Goal: Use online tool/utility: Utilize a website feature to perform a specific function

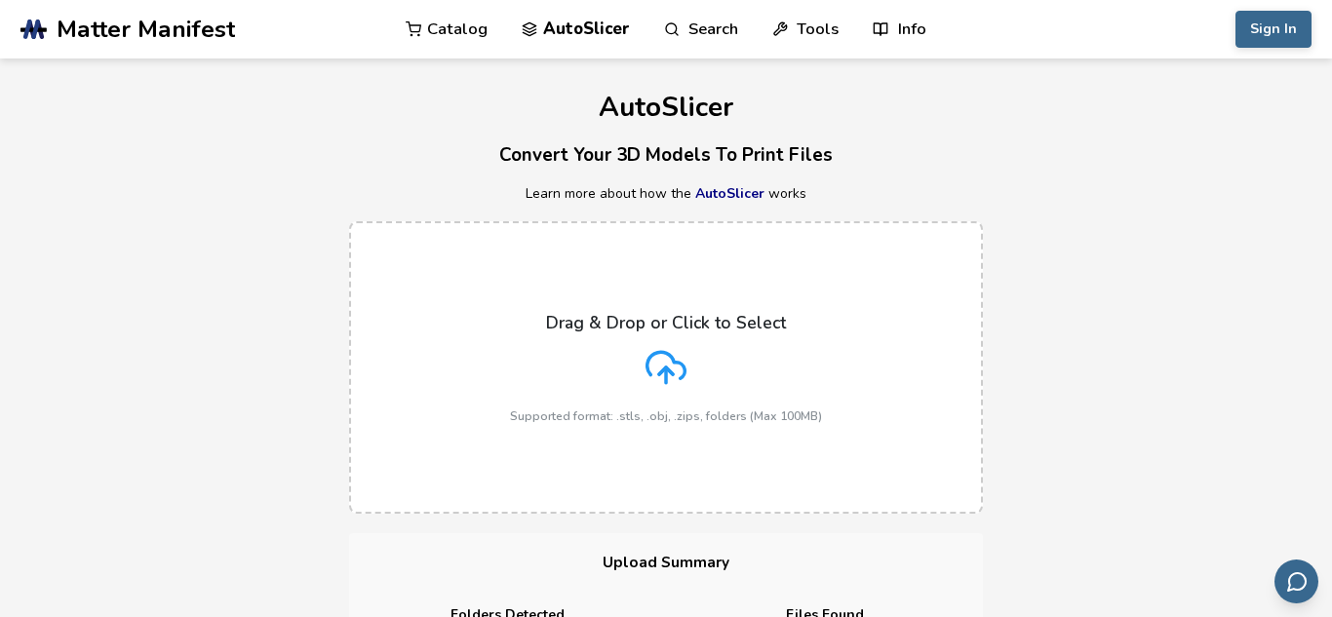
click at [656, 356] on icon at bounding box center [666, 367] width 41 height 41
click at [0, 0] on input "Drag & Drop or Click to Select Supported format: .stls, .obj, .zips, folders (M…" at bounding box center [0, 0] width 0 height 0
click at [567, 615] on h4 "Folders Detected" at bounding box center [508, 616] width 290 height 16
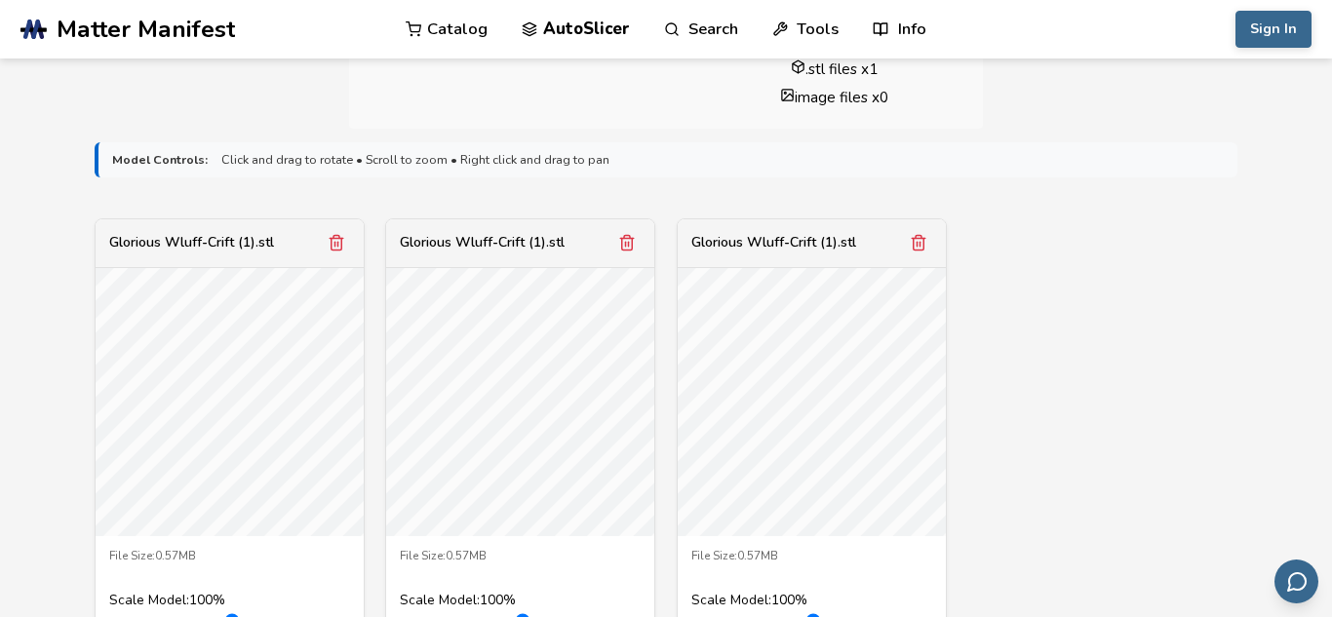
scroll to position [575, 0]
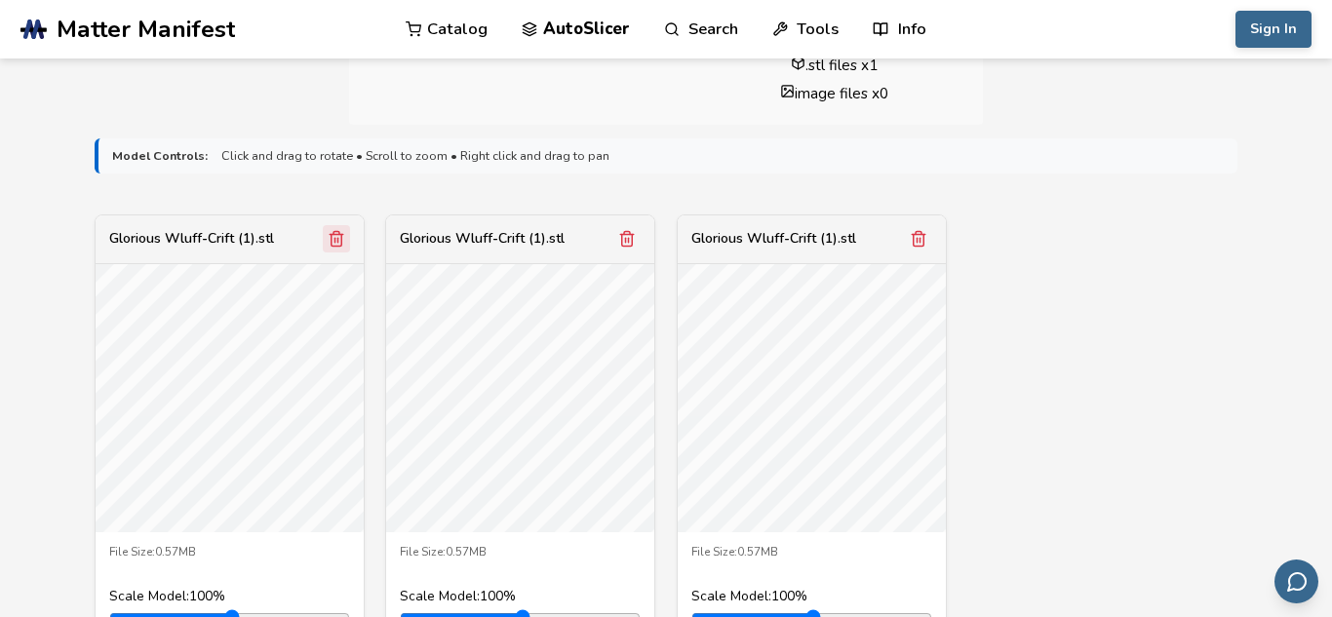
click at [332, 239] on icon "Remove model" at bounding box center [337, 239] width 11 height 15
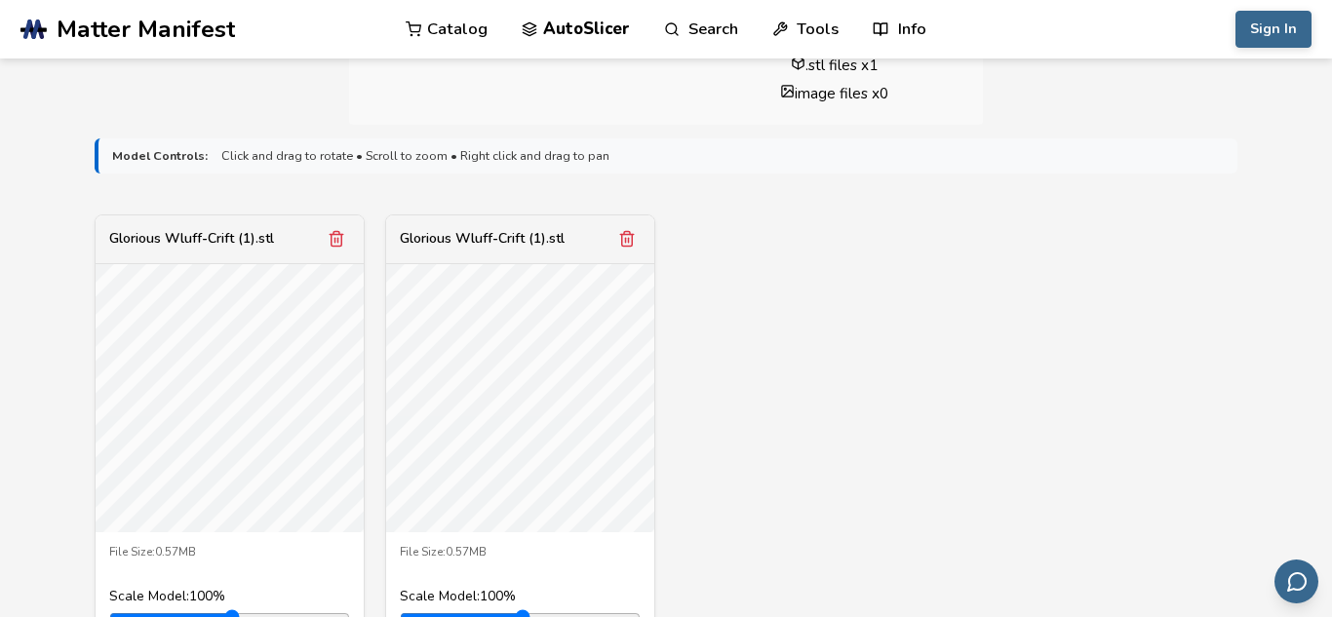
click at [332, 239] on icon "Remove model" at bounding box center [337, 239] width 11 height 15
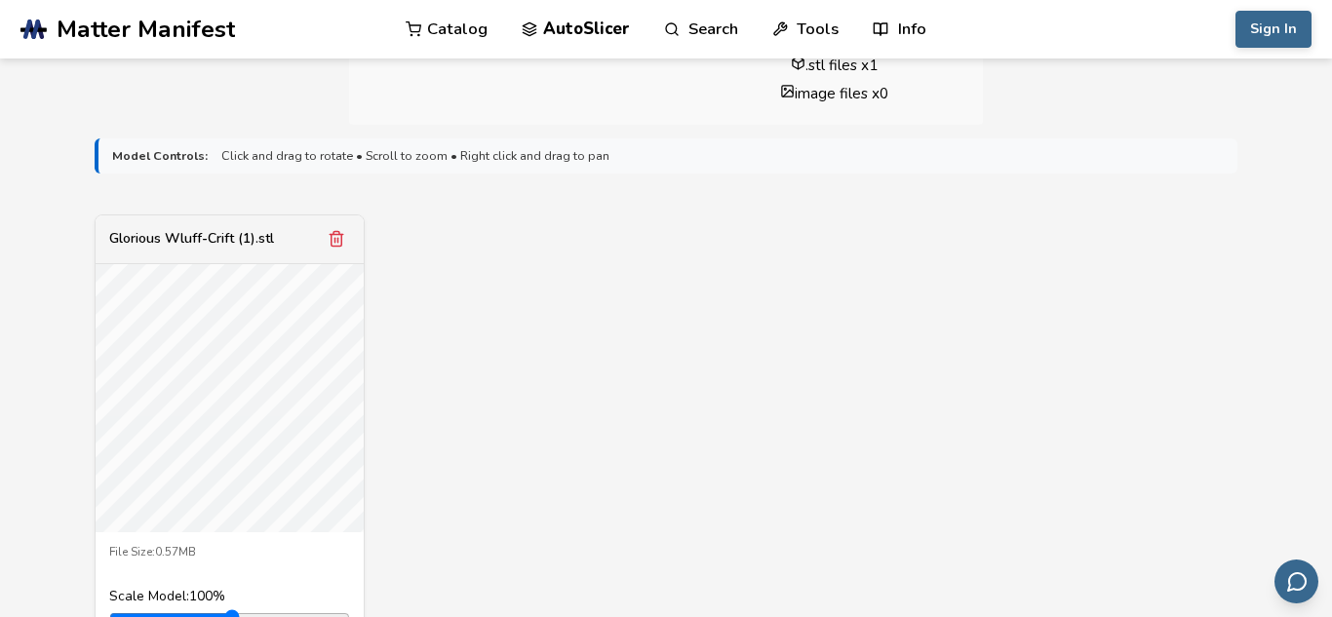
click at [545, 362] on div "Glorious Wluff-Crift (1).stl File Size: 0.57MB Scale Model: 100 % Slicing Optio…" at bounding box center [666, 477] width 1143 height 524
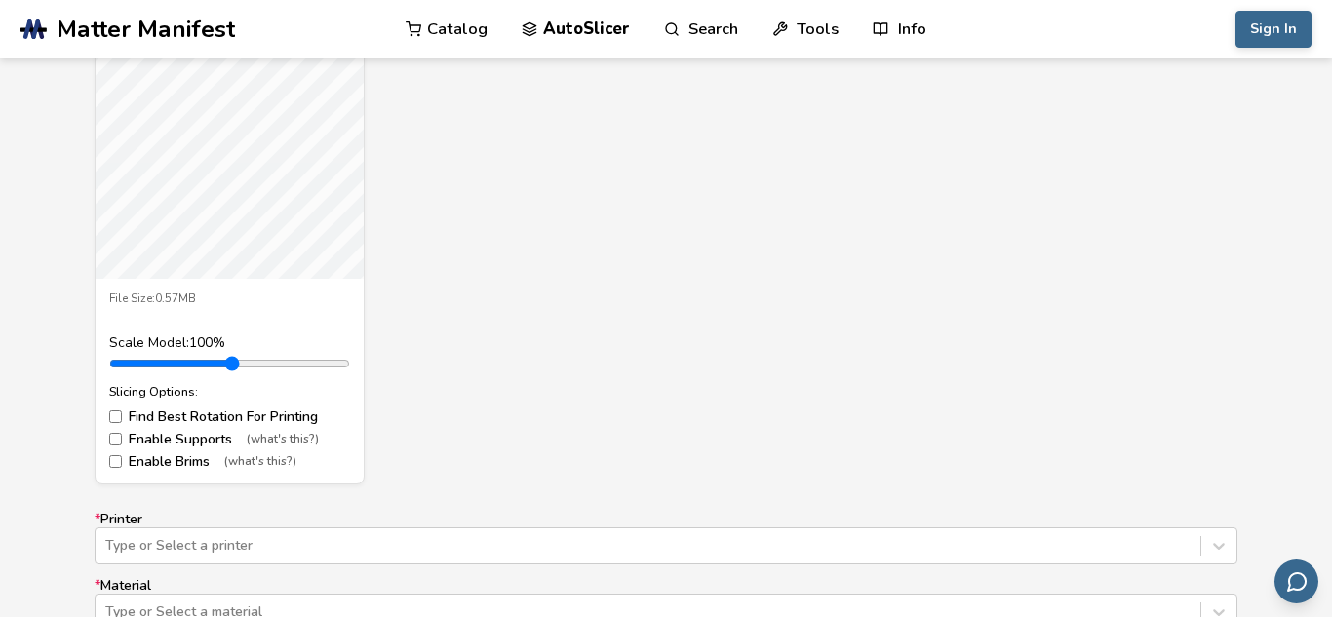
scroll to position [831, 0]
drag, startPoint x: 162, startPoint y: 360, endPoint x: 138, endPoint y: 369, distance: 25.0
type input "***"
click at [138, 369] on input "range" at bounding box center [229, 362] width 241 height 16
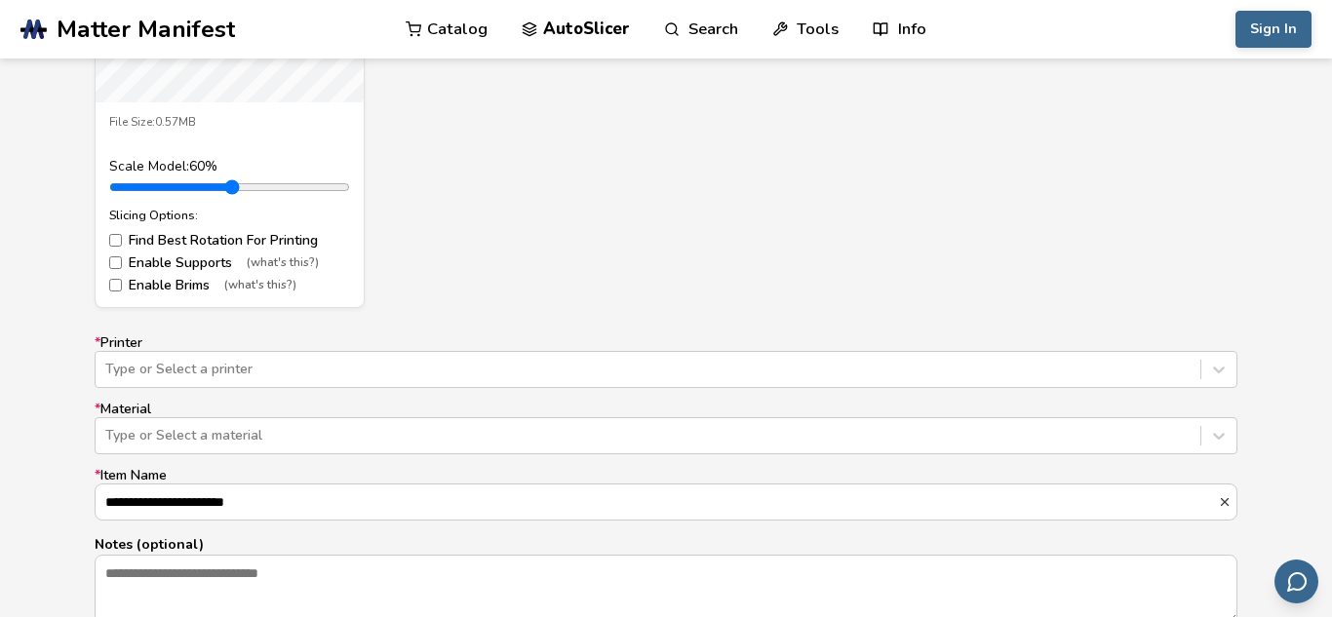
scroll to position [1010, 0]
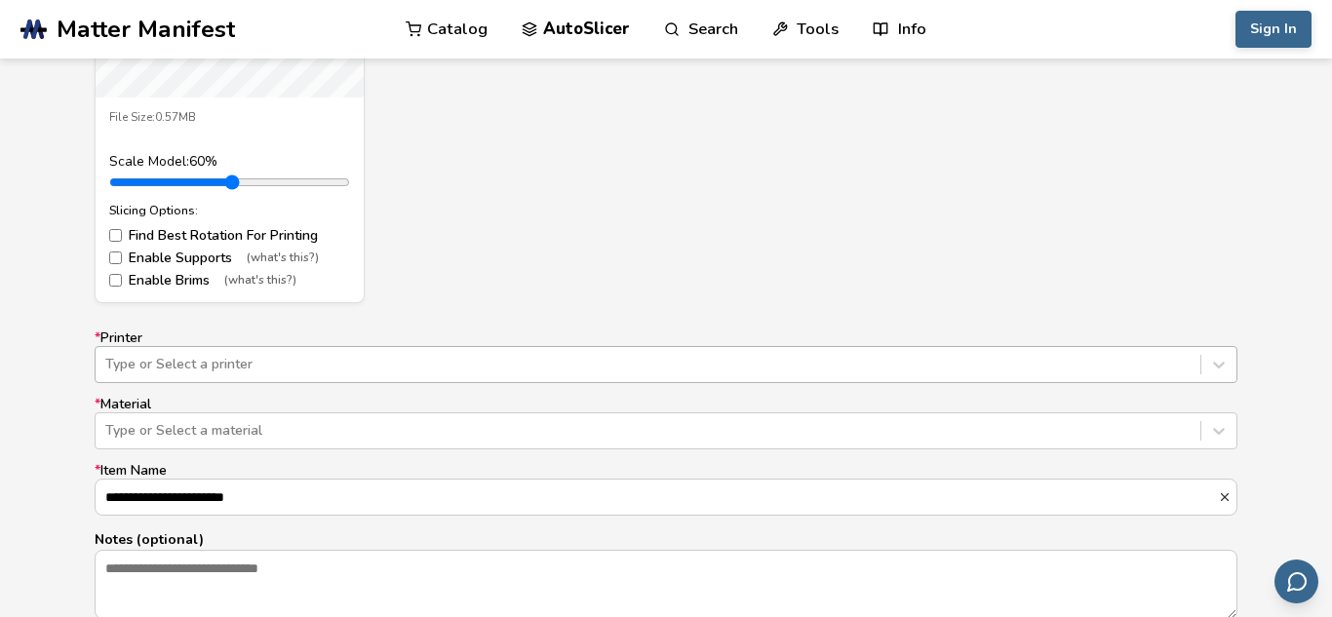
click at [391, 375] on div "Type or Select a printer" at bounding box center [666, 364] width 1143 height 37
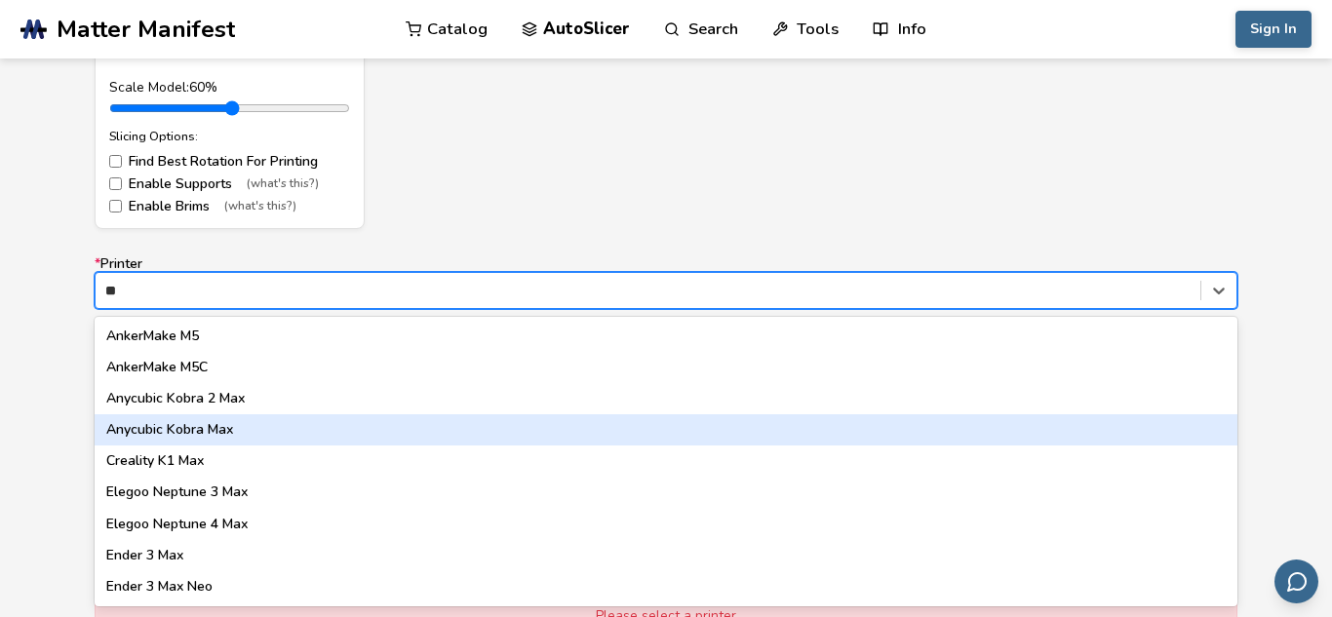
type input "**"
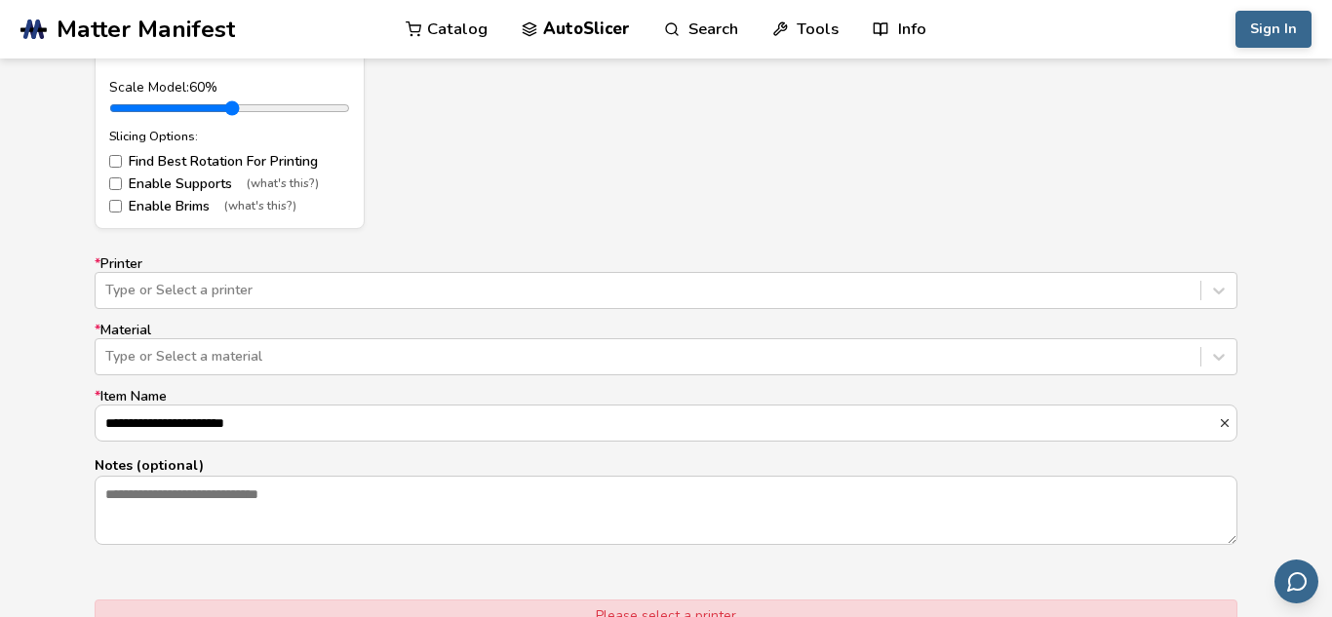
click at [10, 364] on div "**********" at bounding box center [666, 196] width 1332 height 1160
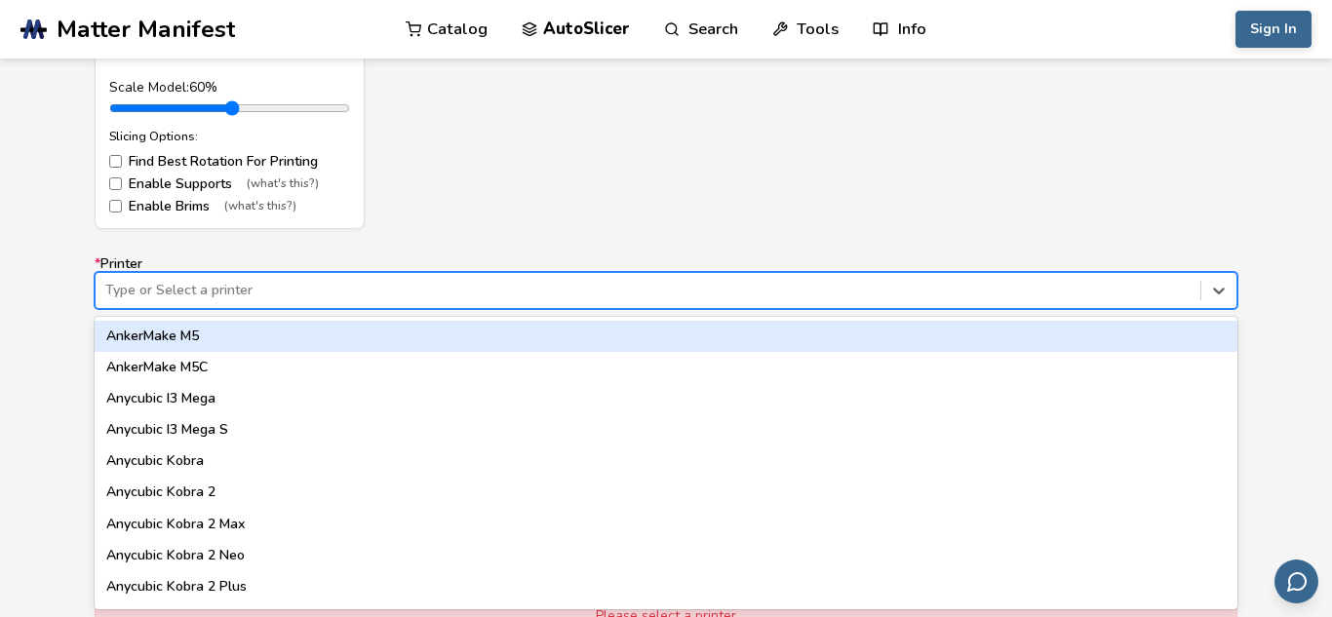
click at [205, 301] on div "Type or Select a printer" at bounding box center [648, 290] width 1105 height 27
type input "*"
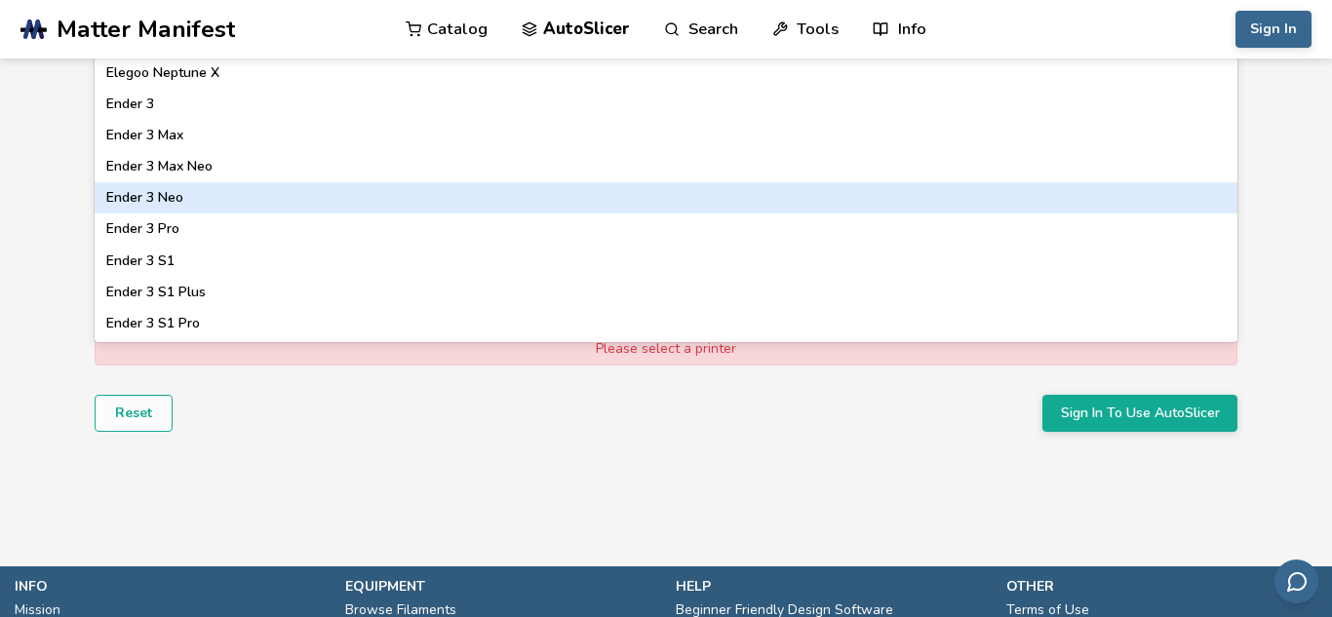
scroll to position [994, 0]
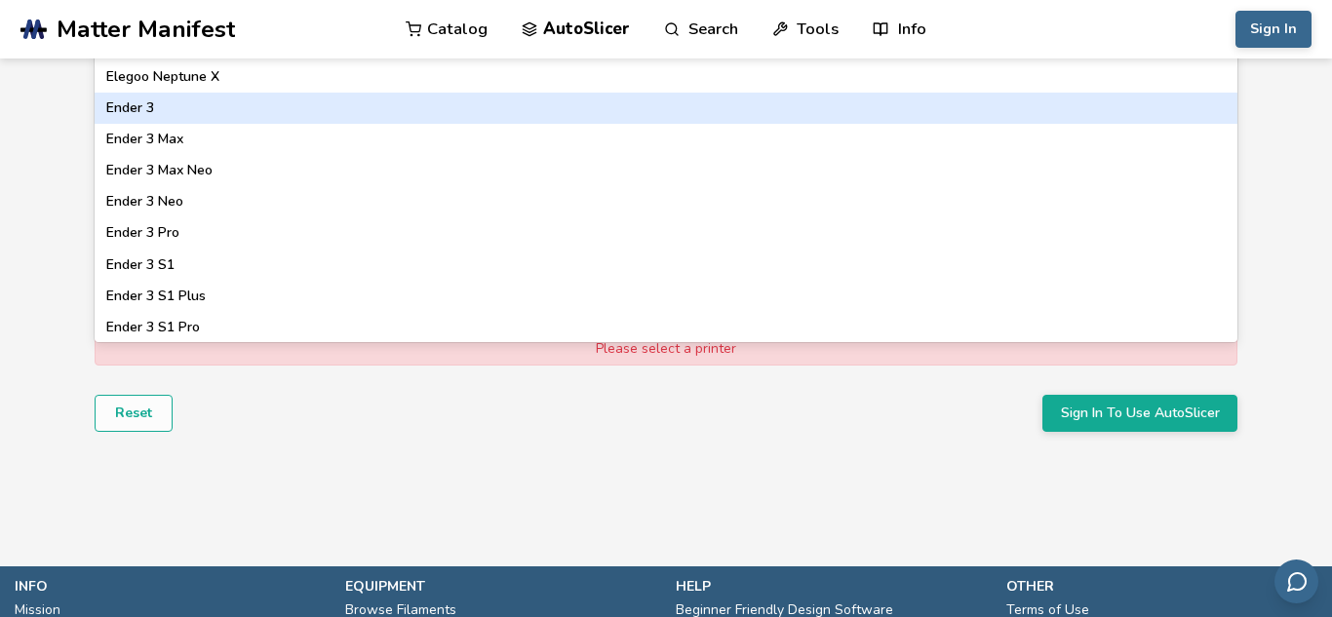
click at [168, 105] on div "Ender 3" at bounding box center [666, 108] width 1143 height 31
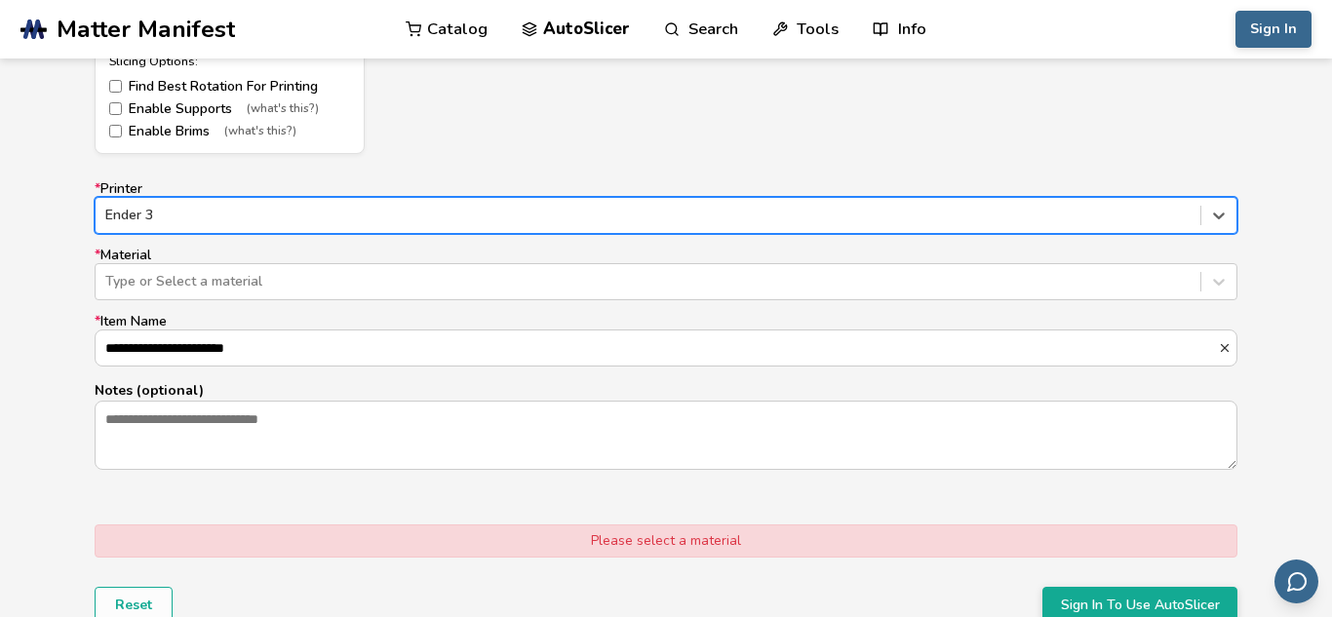
scroll to position [1159, 0]
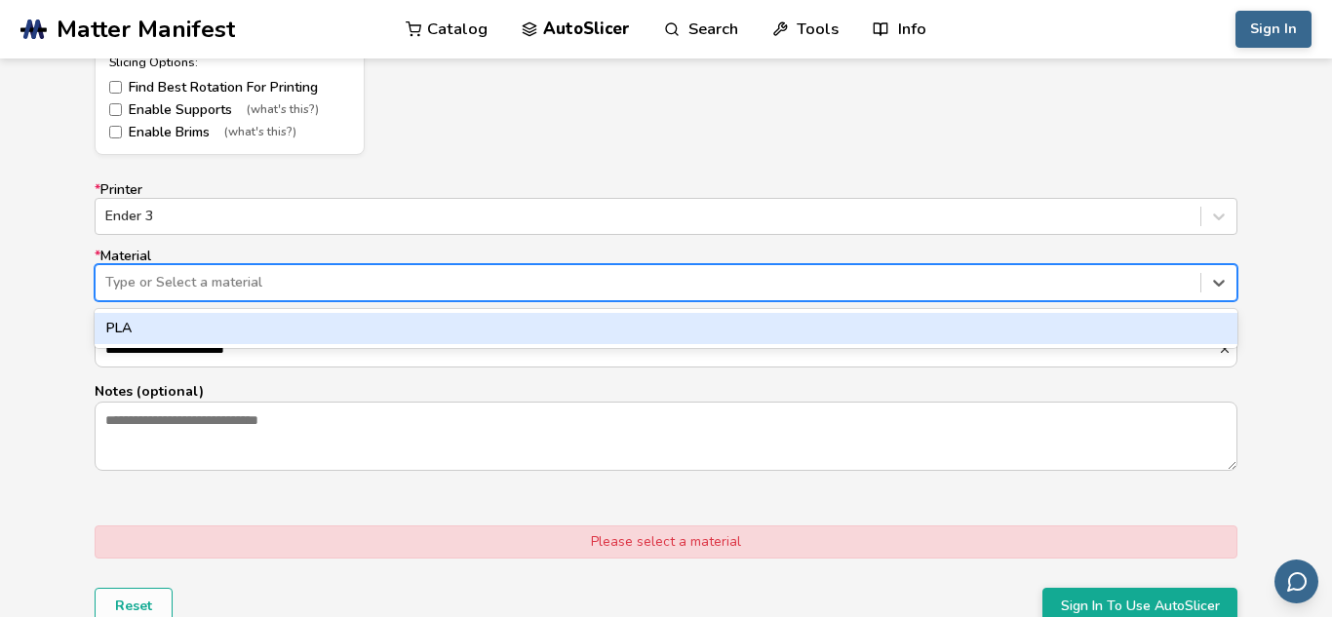
click at [204, 292] on div at bounding box center [647, 283] width 1085 height 20
click at [214, 329] on div "PLA" at bounding box center [666, 328] width 1143 height 31
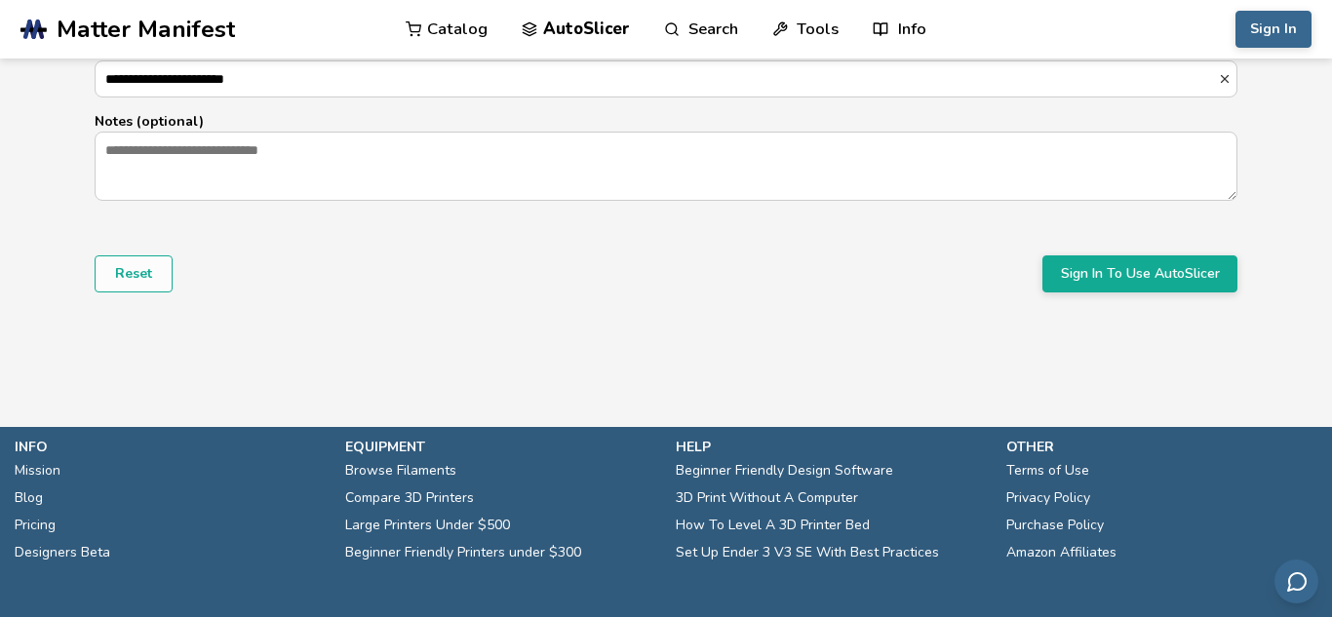
scroll to position [1487, 0]
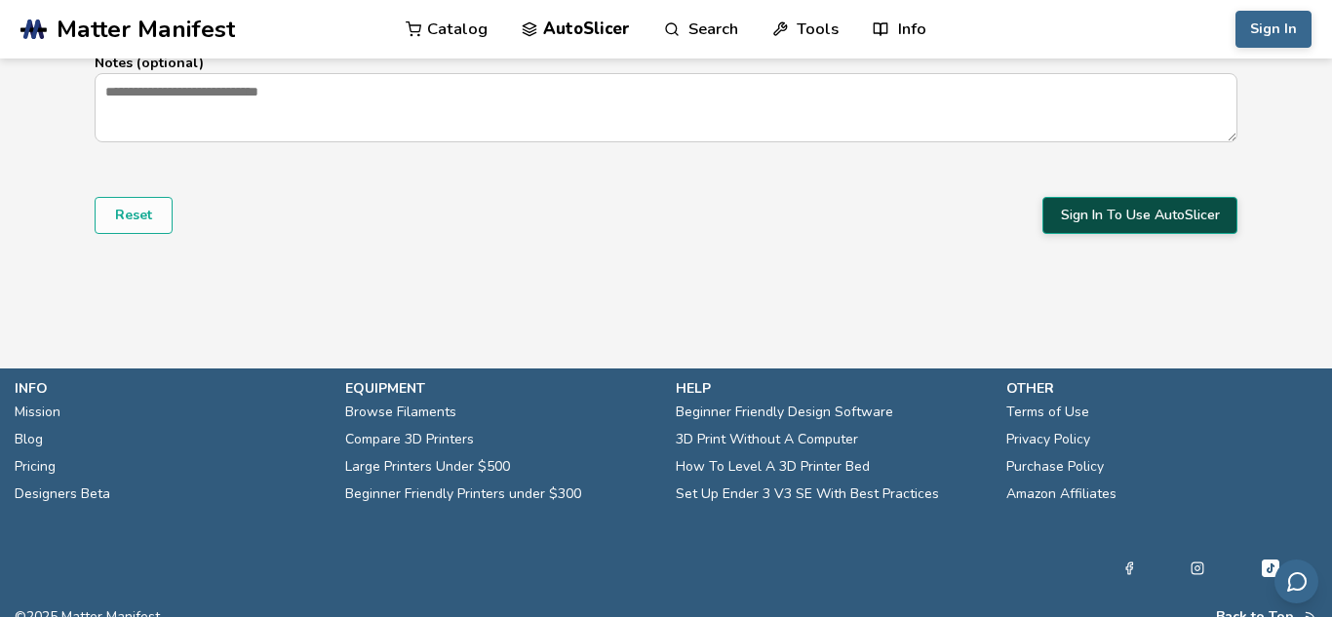
click at [1124, 205] on button "Sign In To Use AutoSlicer" at bounding box center [1140, 215] width 195 height 37
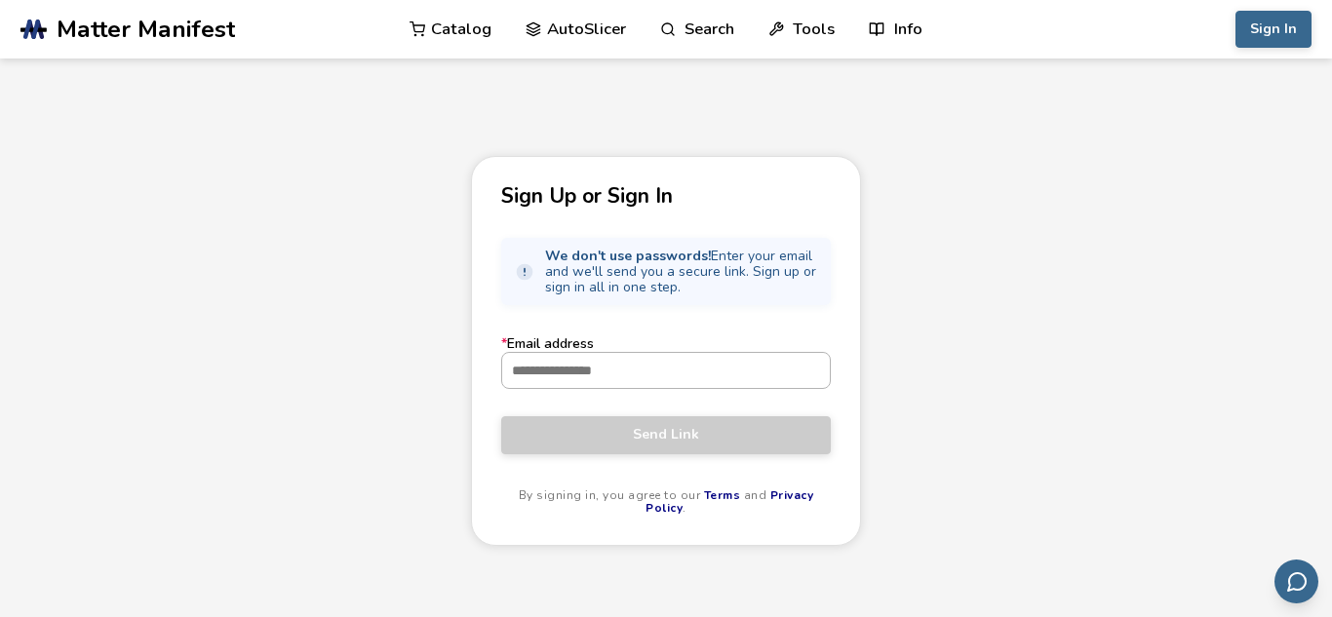
click at [729, 383] on input "* Email address" at bounding box center [666, 370] width 328 height 35
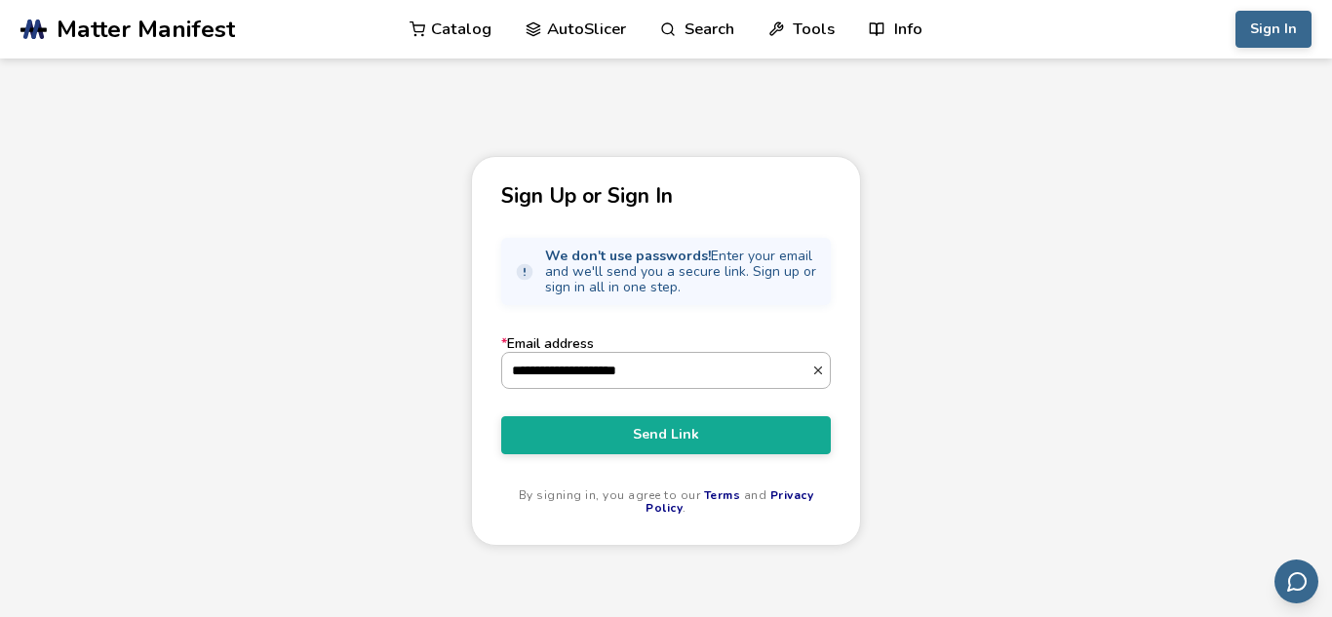
type input "**********"
click at [501, 416] on button "Send Link" at bounding box center [666, 434] width 330 height 37
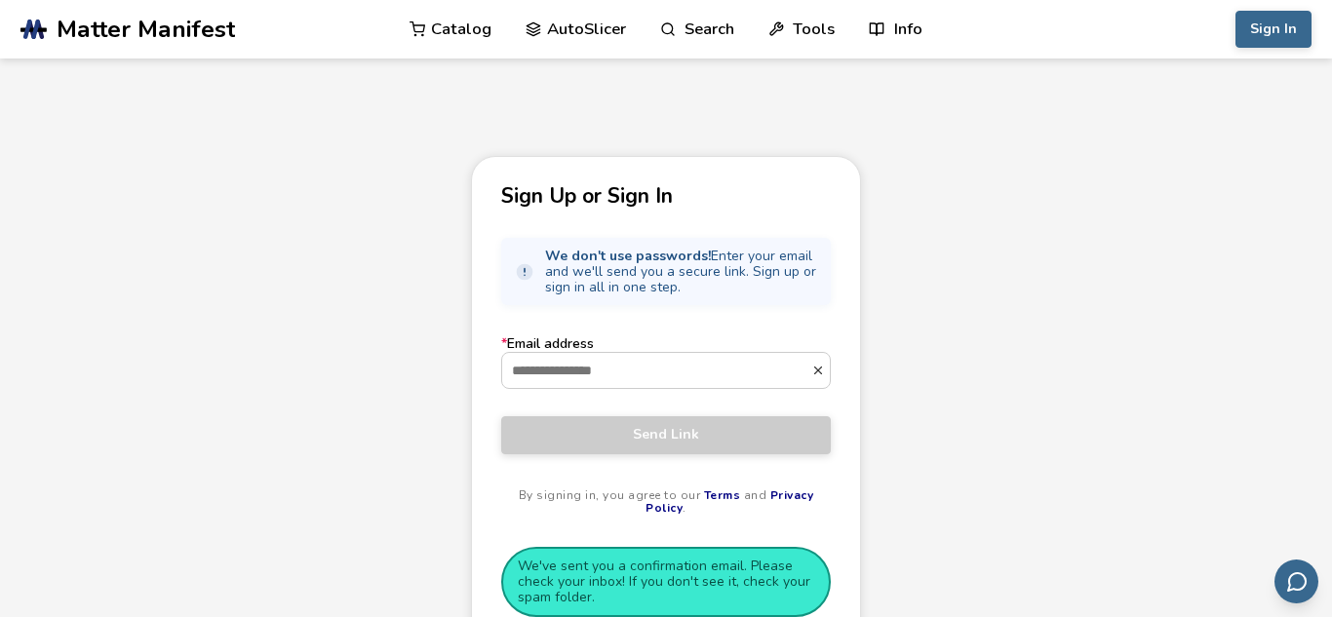
scroll to position [241, 0]
